Goal: Navigation & Orientation: Find specific page/section

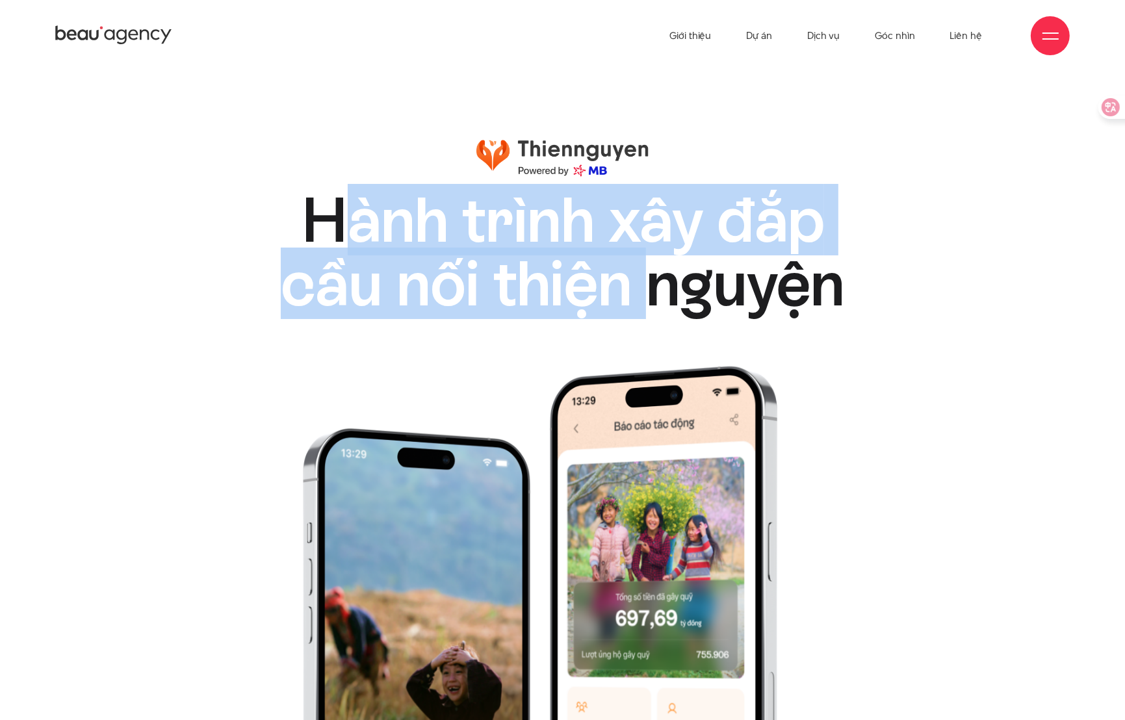
drag, startPoint x: 374, startPoint y: 226, endPoint x: 649, endPoint y: 253, distance: 275.6
click at [649, 253] on h1 "Hành trình xây đắp cầu nối thiện nguyện" at bounding box center [563, 251] width 690 height 127
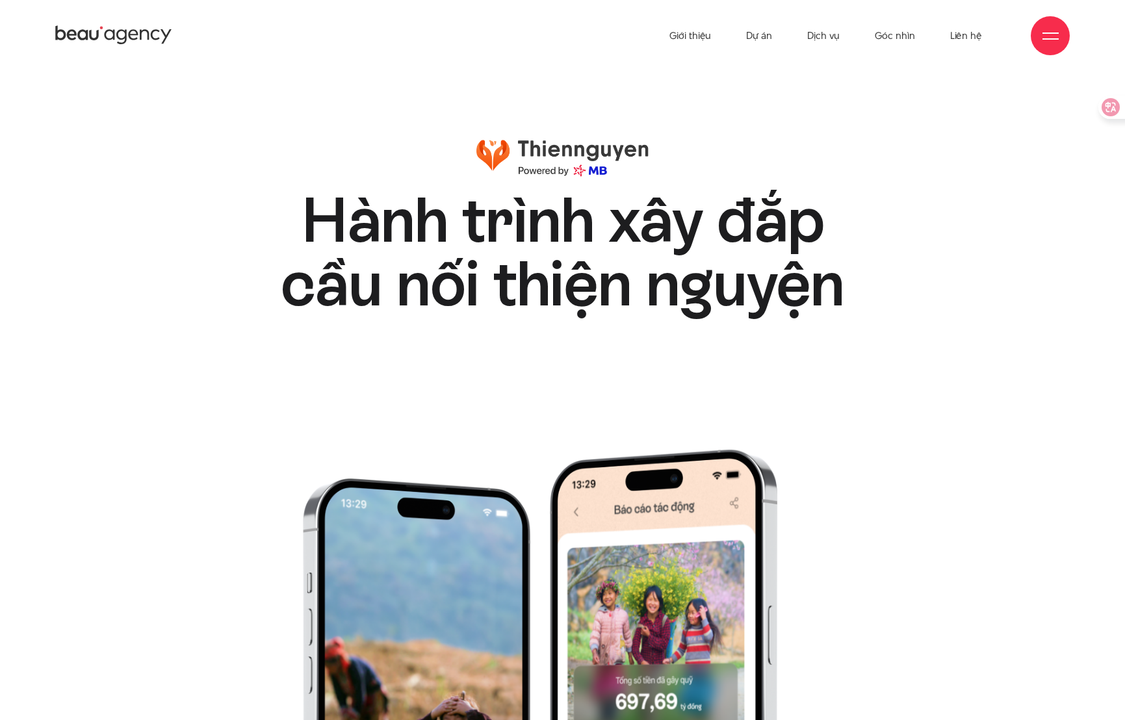
click at [937, 22] on ul "Giới thiệu Dự án Dịch vụ Góc nhìn Liên hệ" at bounding box center [826, 36] width 313 height 72
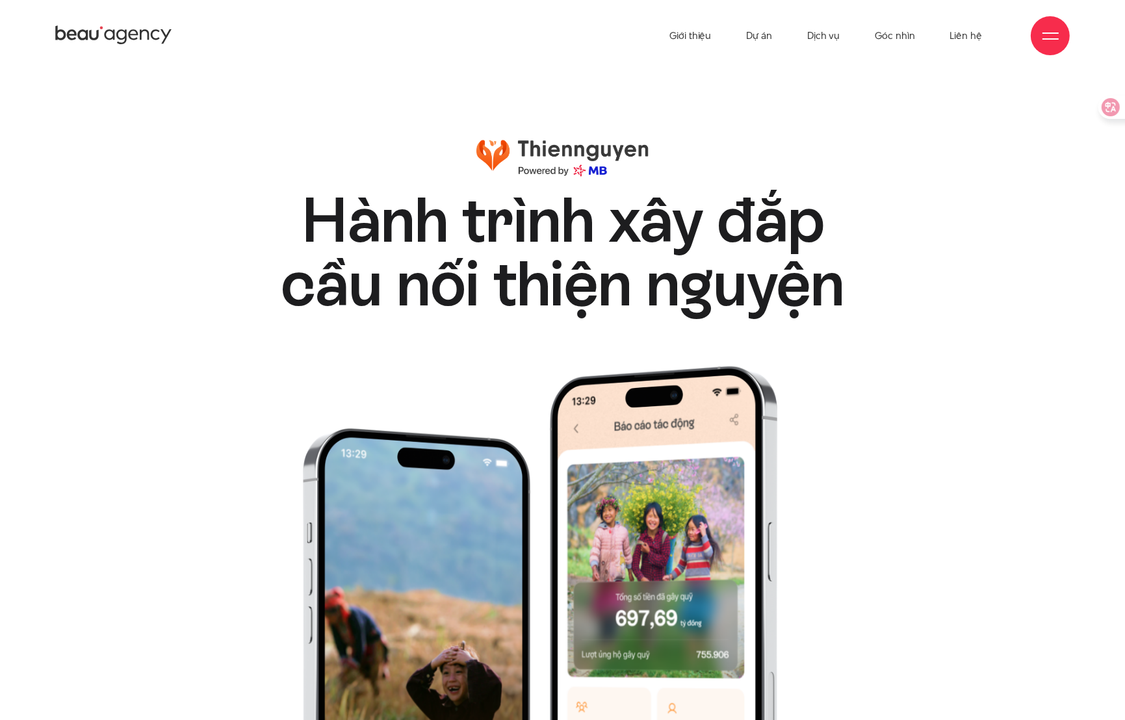
click at [935, 25] on ul "Giới thiệu Dự án Dịch vụ Góc nhìn Liên hệ" at bounding box center [826, 36] width 313 height 72
